Goal: Task Accomplishment & Management: Complete application form

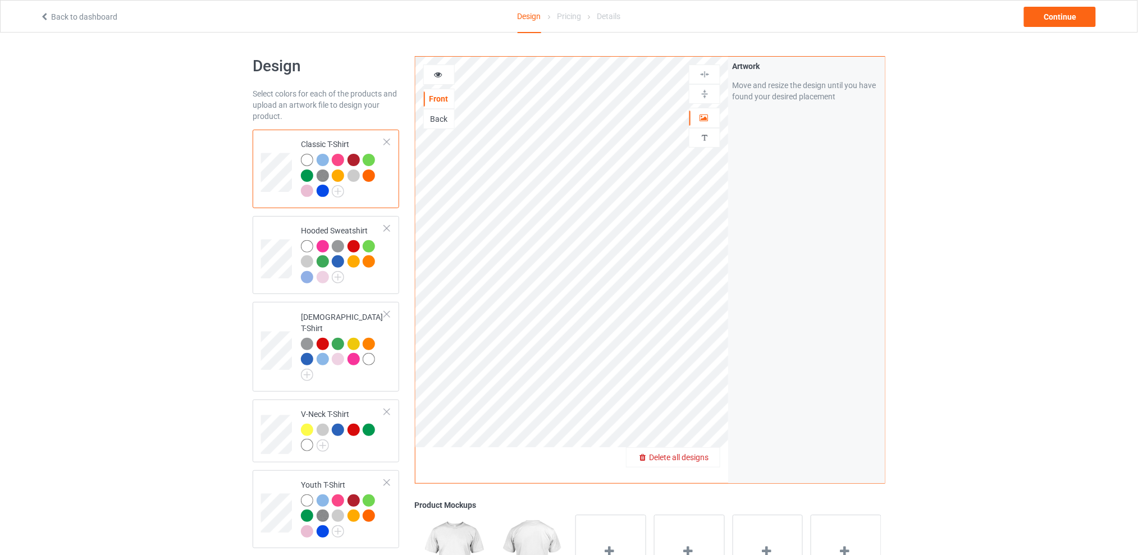
click at [701, 454] on span "Delete all designs" at bounding box center [679, 457] width 60 height 9
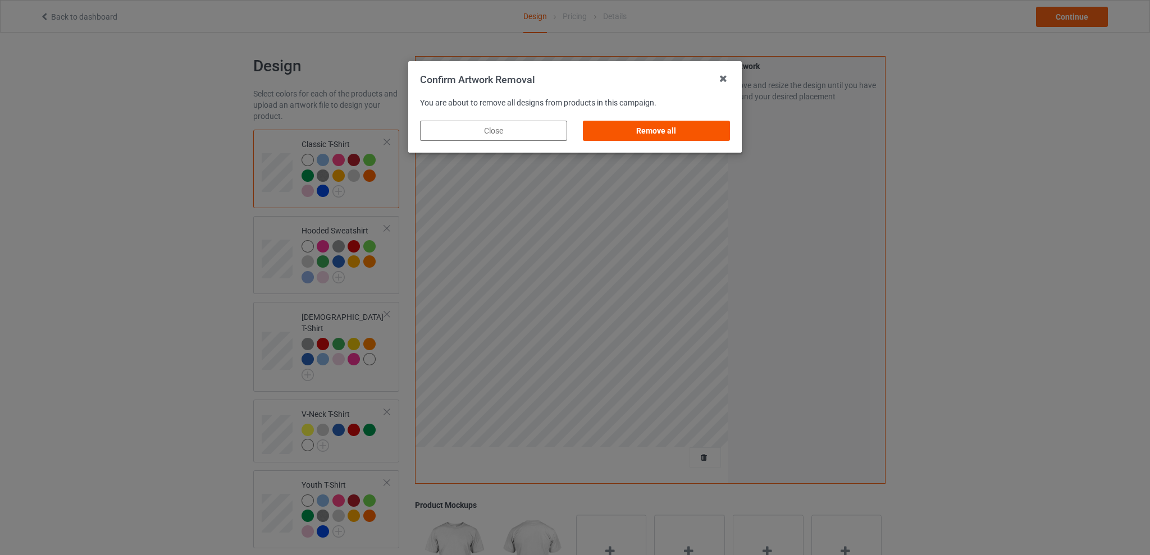
click at [648, 130] on div "Remove all" at bounding box center [656, 131] width 147 height 20
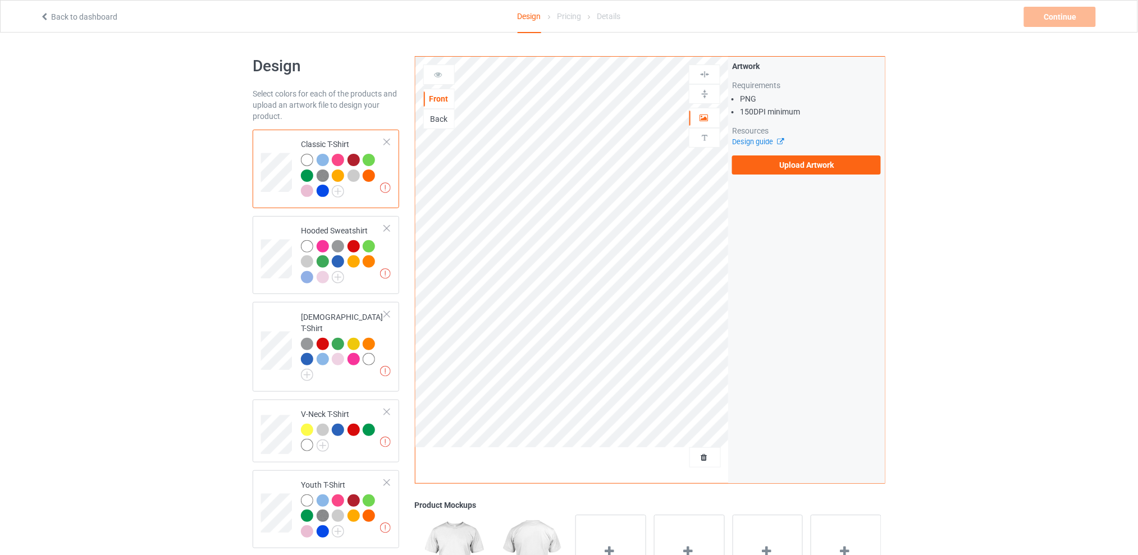
click at [445, 120] on div "Back" at bounding box center [439, 118] width 30 height 11
click at [782, 161] on label "Upload Artwork" at bounding box center [806, 165] width 149 height 19
click at [0, 0] on input "Upload Artwork" at bounding box center [0, 0] width 0 height 0
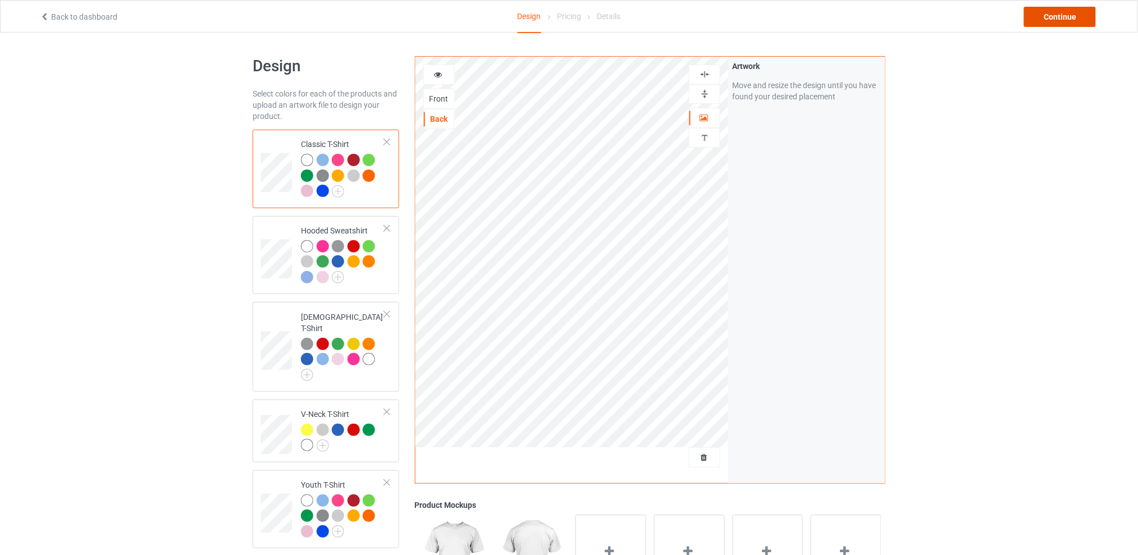
click at [1045, 15] on div "Continue" at bounding box center [1060, 17] width 72 height 20
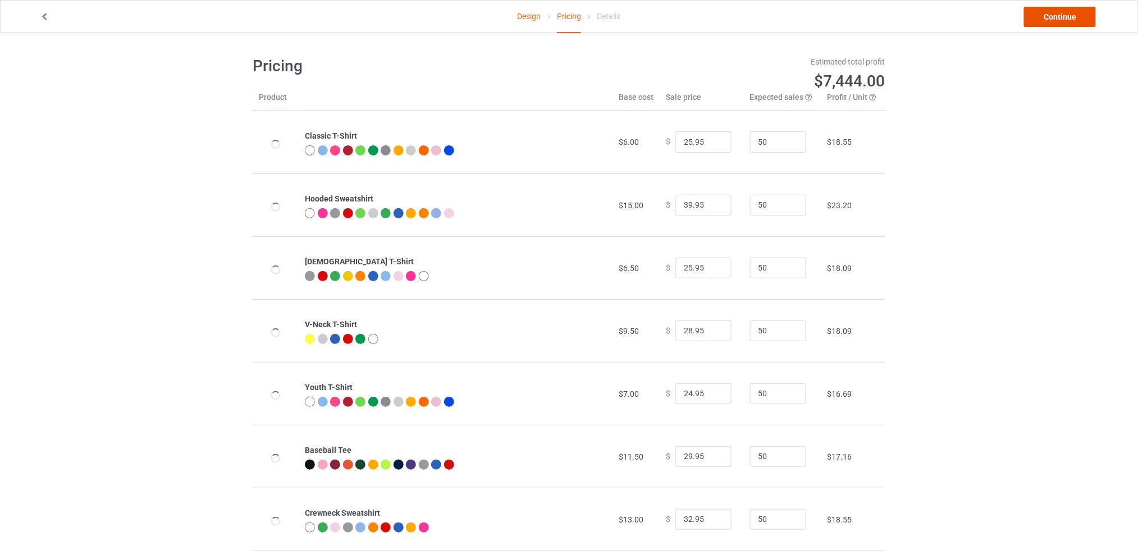
click at [1048, 19] on link "Continue" at bounding box center [1060, 17] width 72 height 20
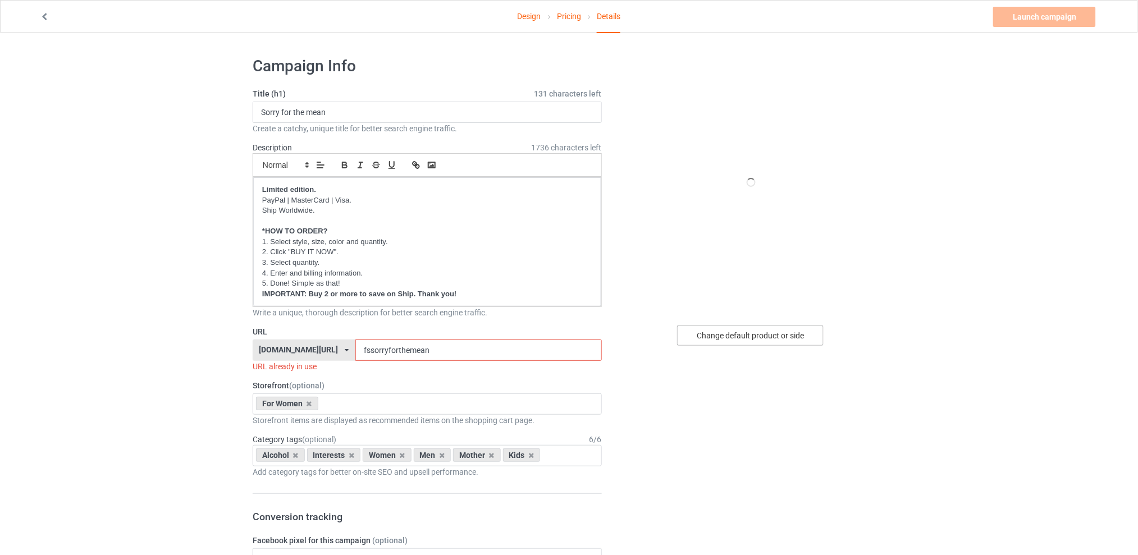
click at [743, 336] on div "Change default product or side" at bounding box center [750, 336] width 147 height 20
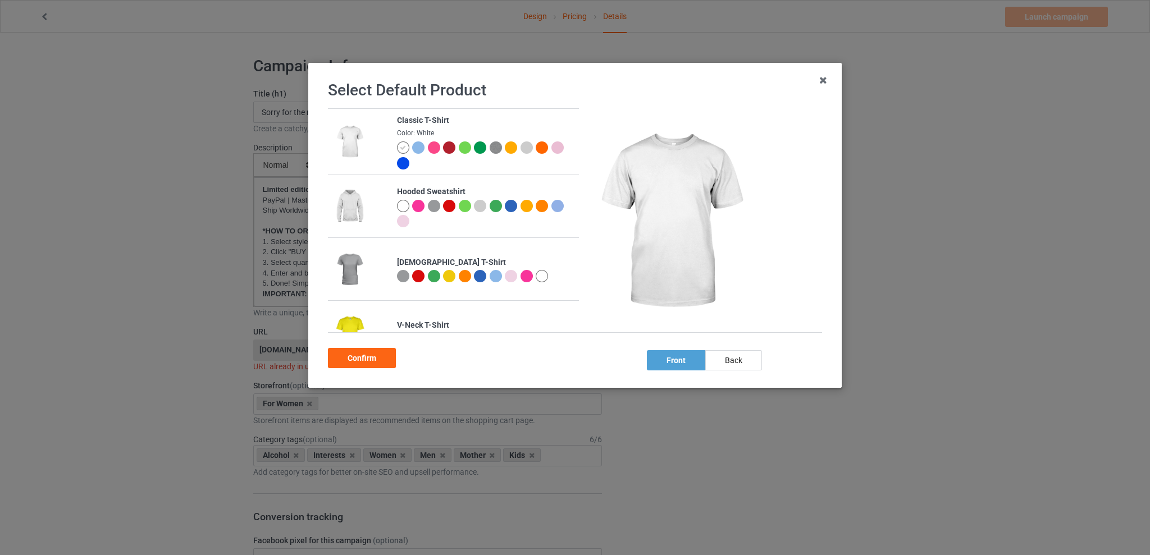
scroll to position [225, 0]
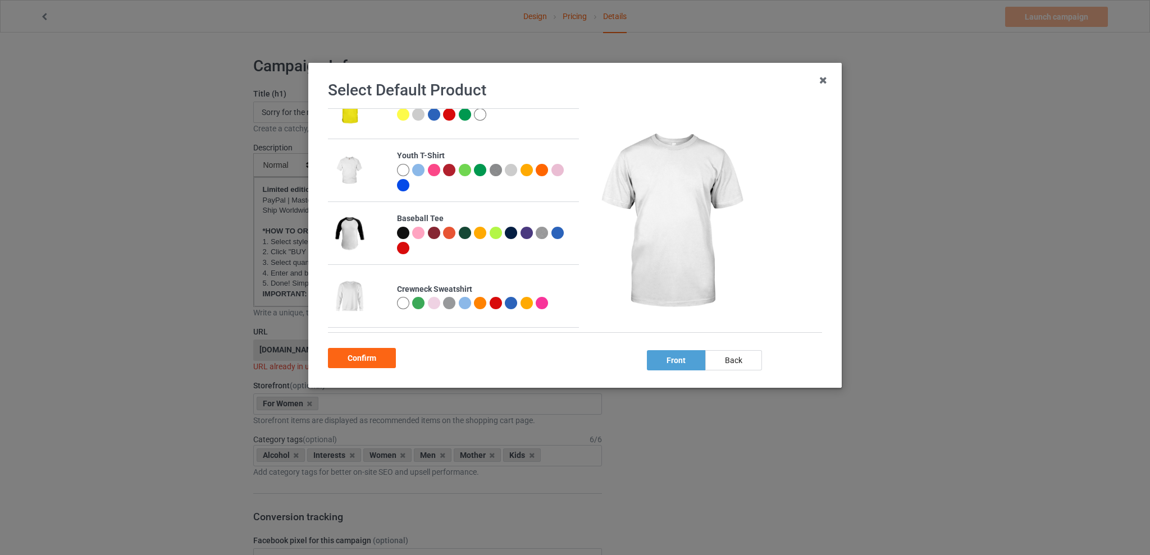
click at [543, 305] on div at bounding box center [542, 303] width 12 height 12
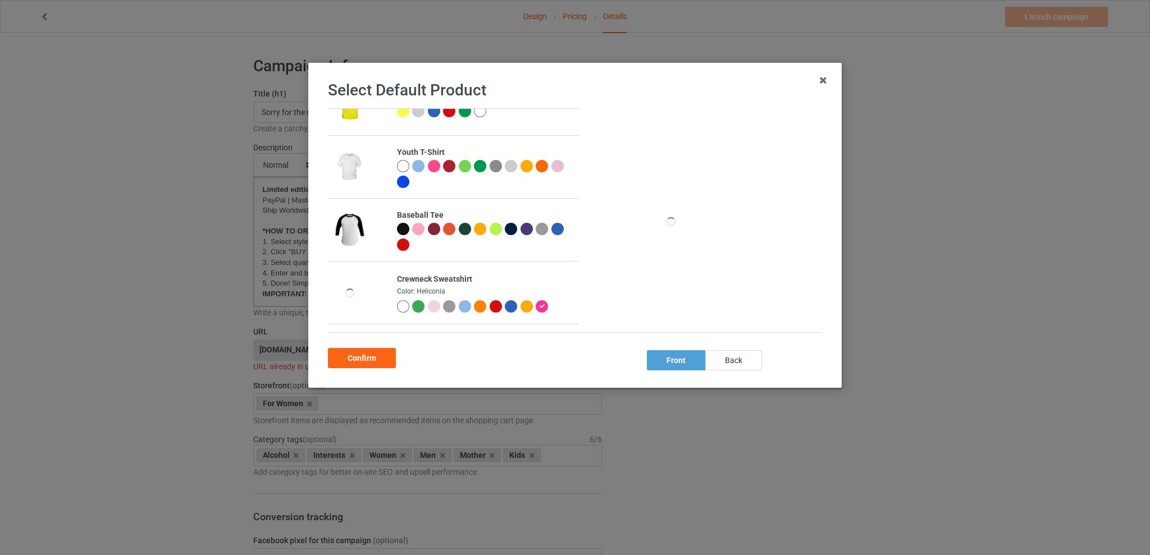
click at [747, 362] on div "back" at bounding box center [733, 360] width 57 height 20
click at [372, 358] on div "Confirm" at bounding box center [362, 358] width 68 height 20
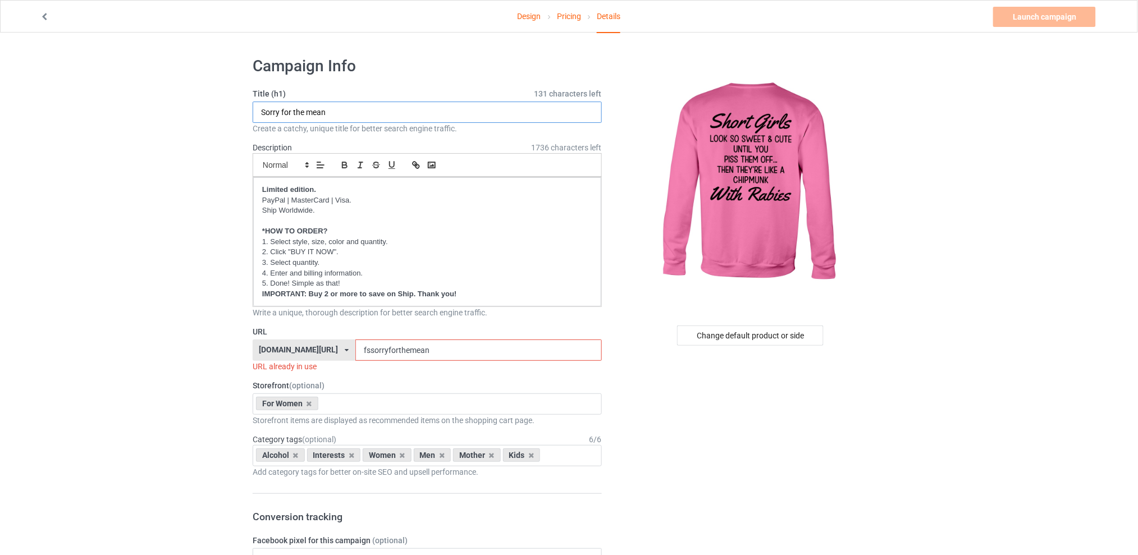
drag, startPoint x: 339, startPoint y: 111, endPoint x: 209, endPoint y: 128, distance: 131.4
type input "Short girls look so sweet and cute"
drag, startPoint x: 451, startPoint y: 357, endPoint x: 328, endPoint y: 358, distance: 123.0
click at [328, 358] on div "[DOMAIN_NAME][URL] [DOMAIN_NAME][URL] [DOMAIN_NAME][URL] [DOMAIN_NAME][URL] 5d7…" at bounding box center [427, 350] width 349 height 21
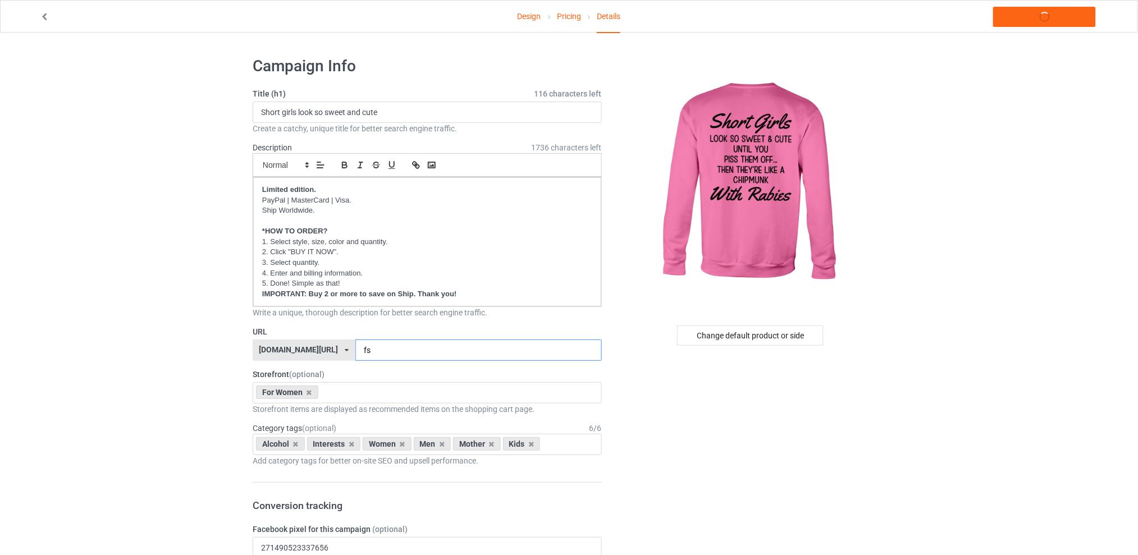
type input "f"
type input "fslookso"
click at [295, 444] on icon at bounding box center [296, 444] width 6 height 7
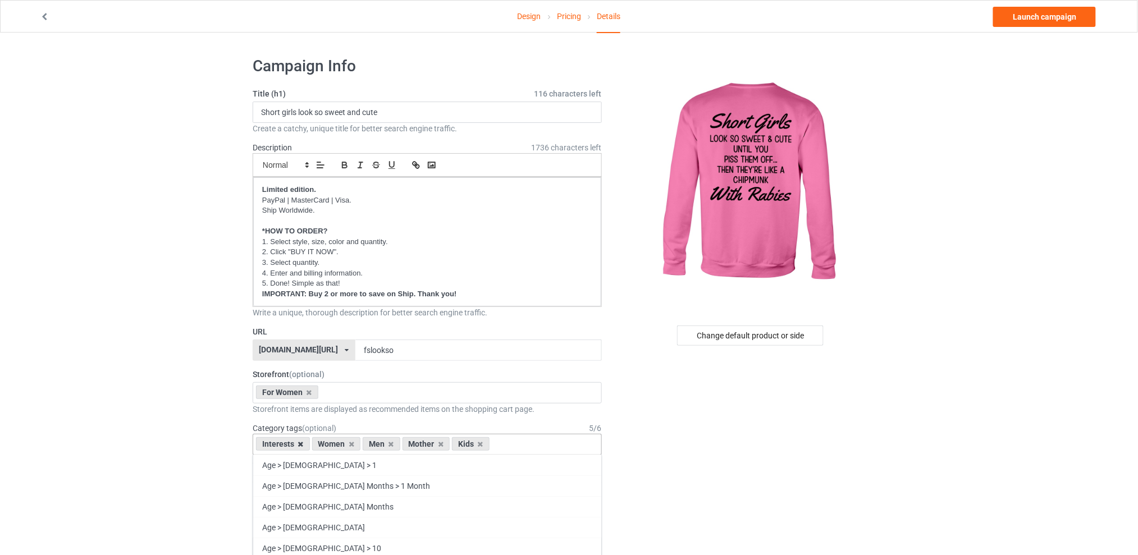
click at [299, 445] on icon at bounding box center [301, 444] width 6 height 7
click at [332, 445] on icon at bounding box center [335, 444] width 6 height 7
click at [345, 444] on icon at bounding box center [345, 444] width 6 height 7
click at [336, 446] on icon at bounding box center [335, 444] width 6 height 7
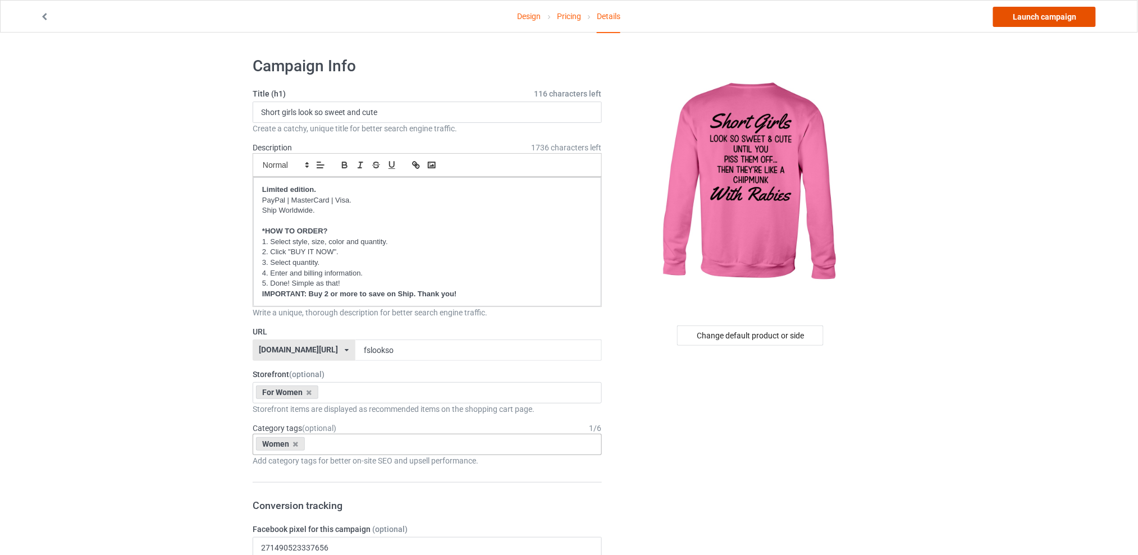
click at [1035, 14] on link "Launch campaign" at bounding box center [1044, 17] width 103 height 20
